Goal: Go to known website: Access a specific website the user already knows

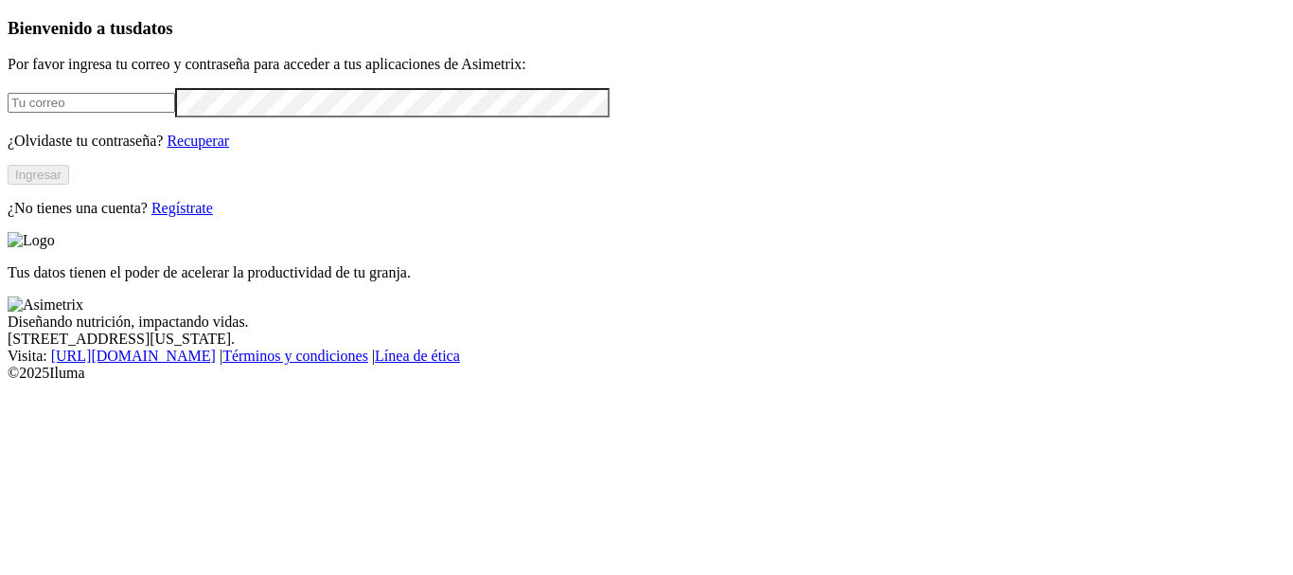
type input "[PERSON_NAME][EMAIL_ADDRESS][PERSON_NAME][DOMAIN_NAME]"
click at [69, 185] on button "Ingresar" at bounding box center [39, 175] width 62 height 20
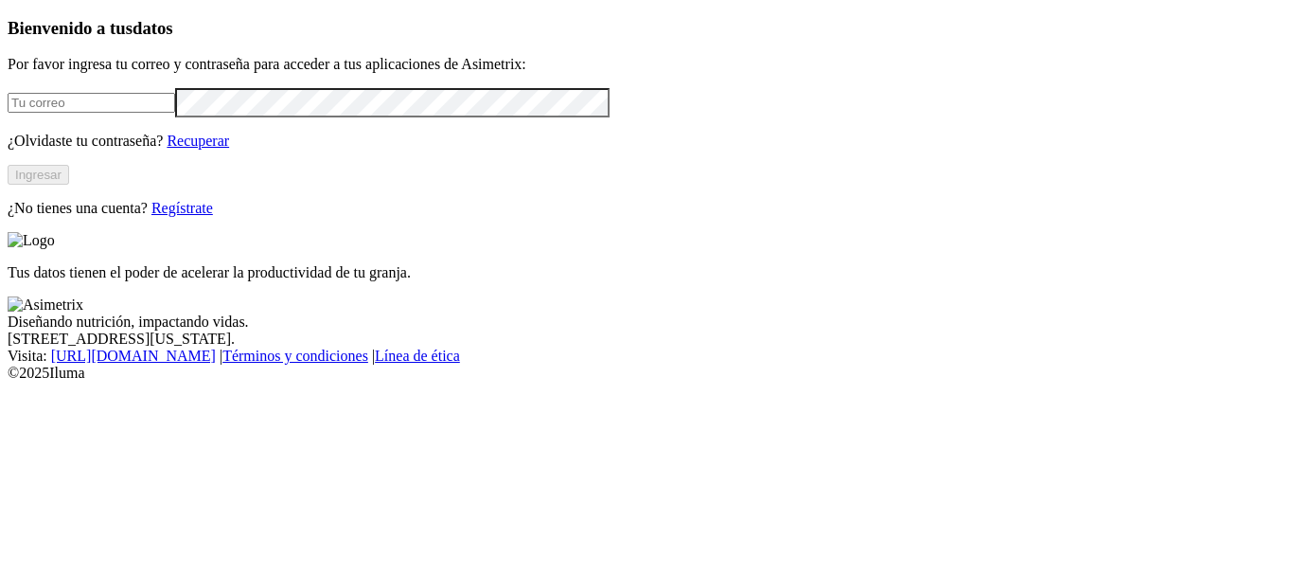
type input "[PERSON_NAME][EMAIL_ADDRESS][PERSON_NAME][DOMAIN_NAME]"
click at [69, 185] on button "Ingresar" at bounding box center [39, 175] width 62 height 20
